Goal: Task Accomplishment & Management: Use online tool/utility

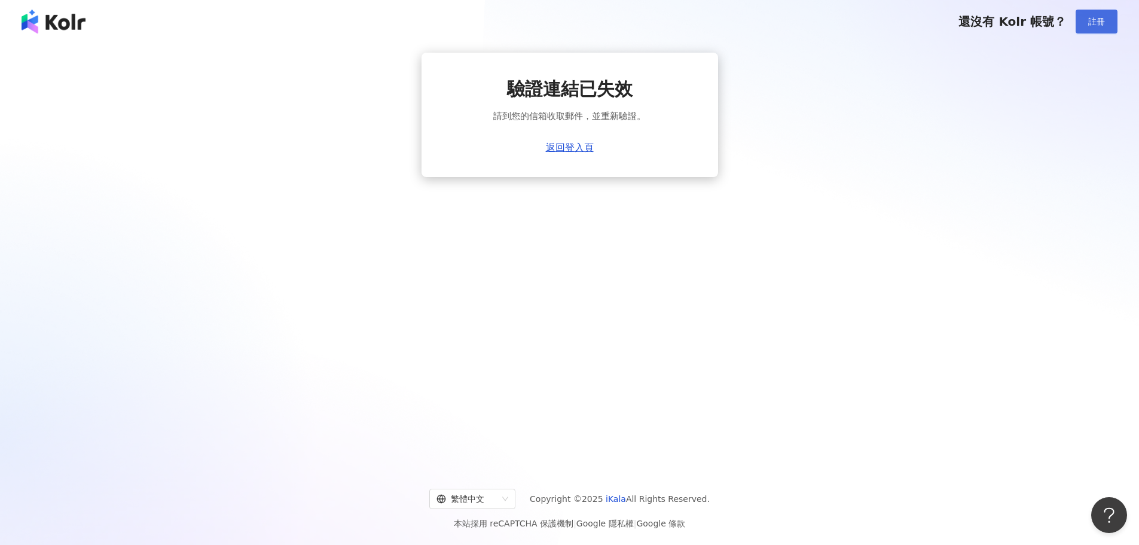
click at [1099, 25] on span "註冊" at bounding box center [1097, 22] width 17 height 10
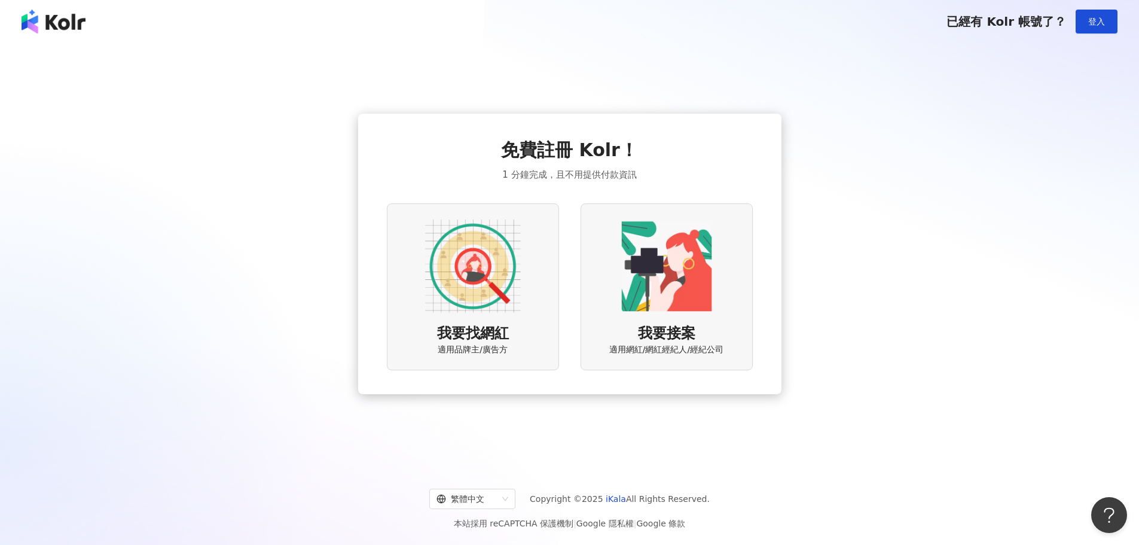
click at [1099, 25] on span "登入" at bounding box center [1097, 22] width 17 height 10
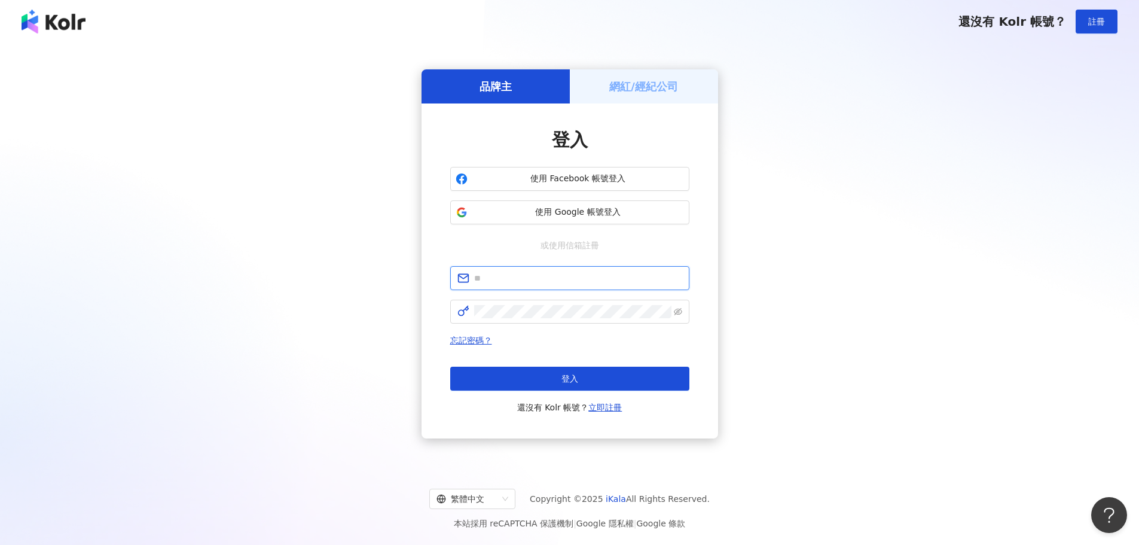
type input "**********"
click at [602, 378] on button "登入" at bounding box center [569, 379] width 239 height 24
